Goal: Find specific page/section: Find specific page/section

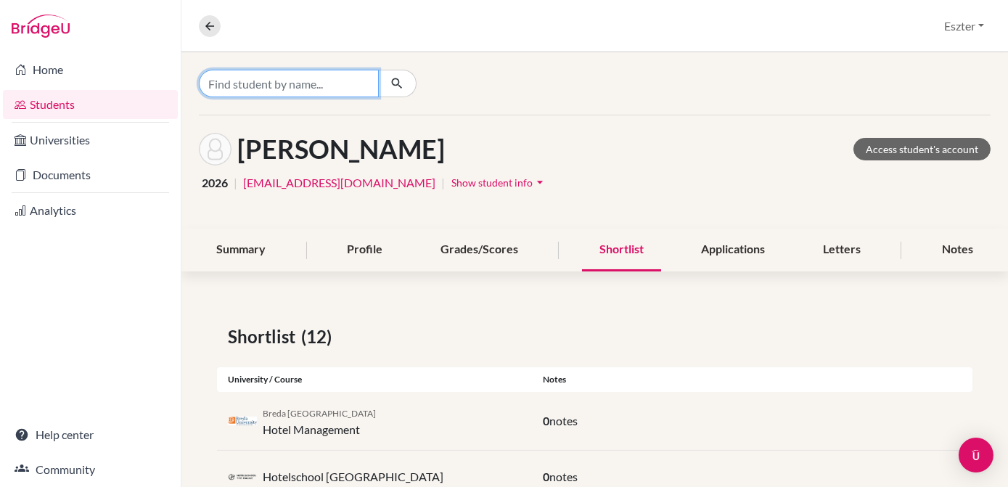
click at [333, 93] on input "Find student by name..." at bounding box center [289, 84] width 180 height 28
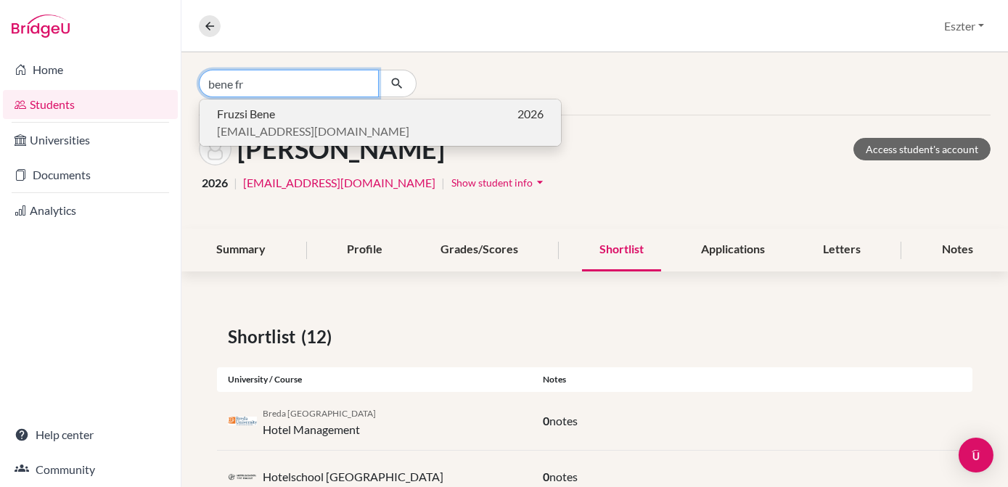
type input "bene fr"
click at [267, 113] on span "Fruzsi Bene" at bounding box center [246, 113] width 58 height 17
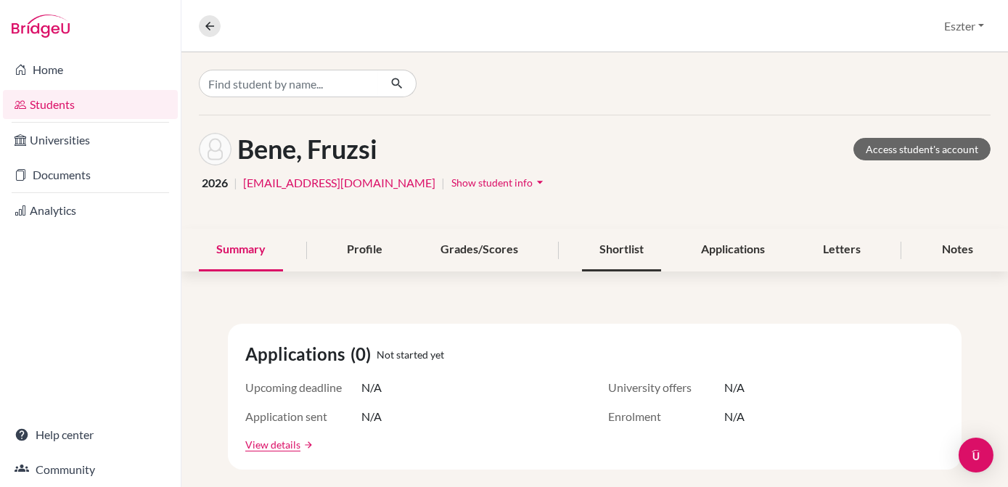
click at [625, 250] on div "Shortlist" at bounding box center [621, 250] width 79 height 43
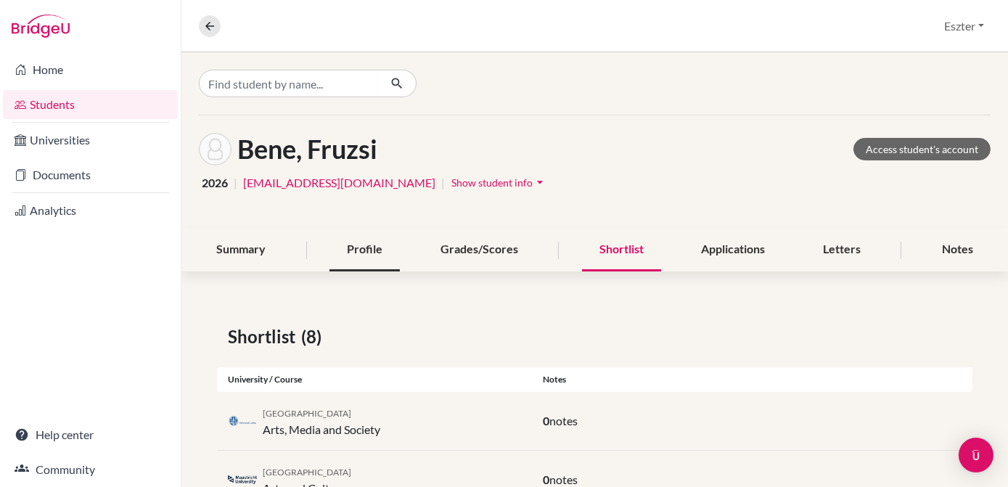
click at [372, 248] on div "Profile" at bounding box center [365, 250] width 70 height 43
